Goal: Go to known website: Access a specific website the user already knows

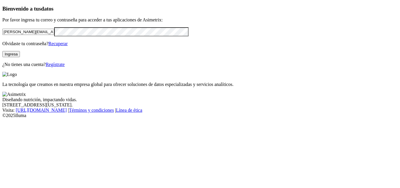
click at [20, 57] on button "Ingresa" at bounding box center [11, 54] width 18 height 6
